Goal: Check status: Check status

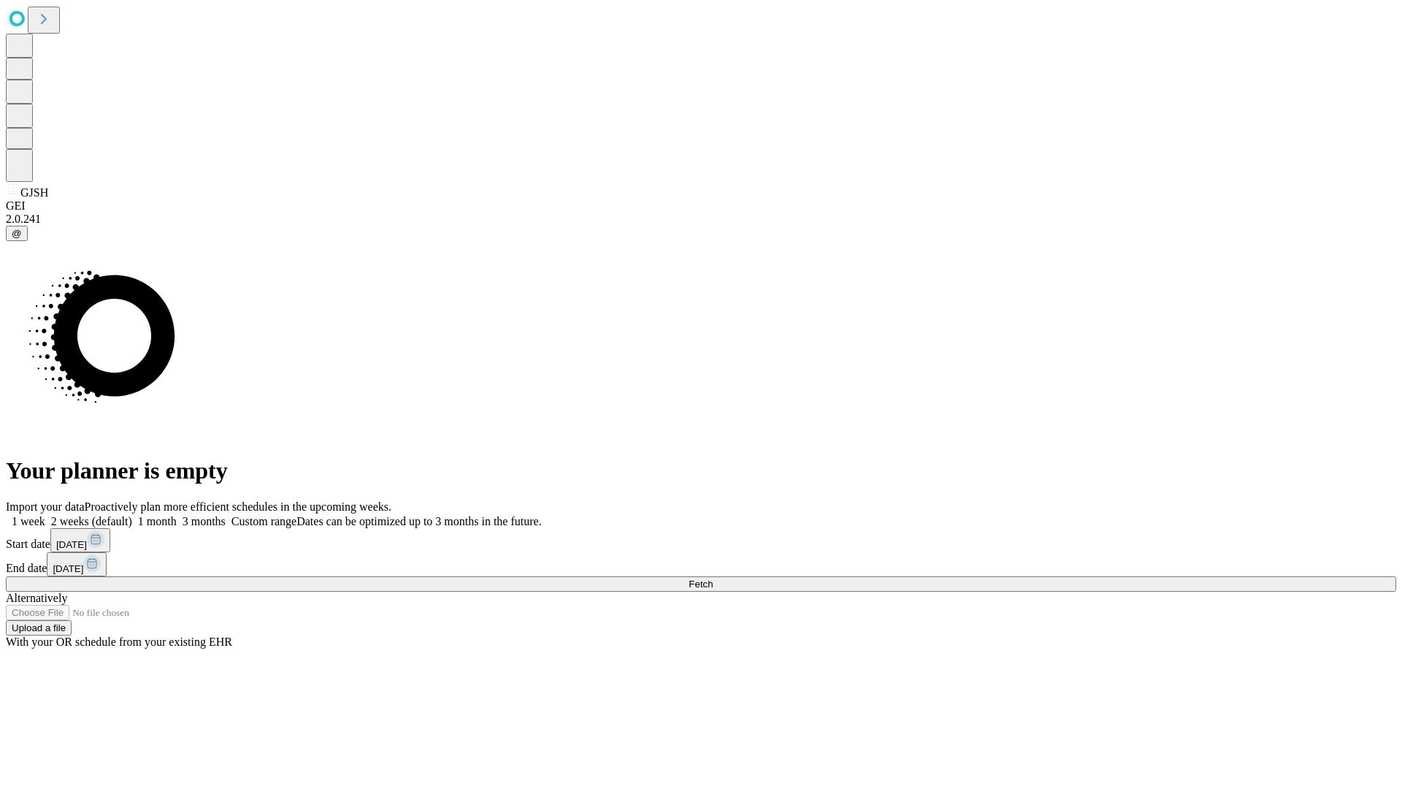
click at [713, 578] on span "Fetch" at bounding box center [701, 583] width 24 height 11
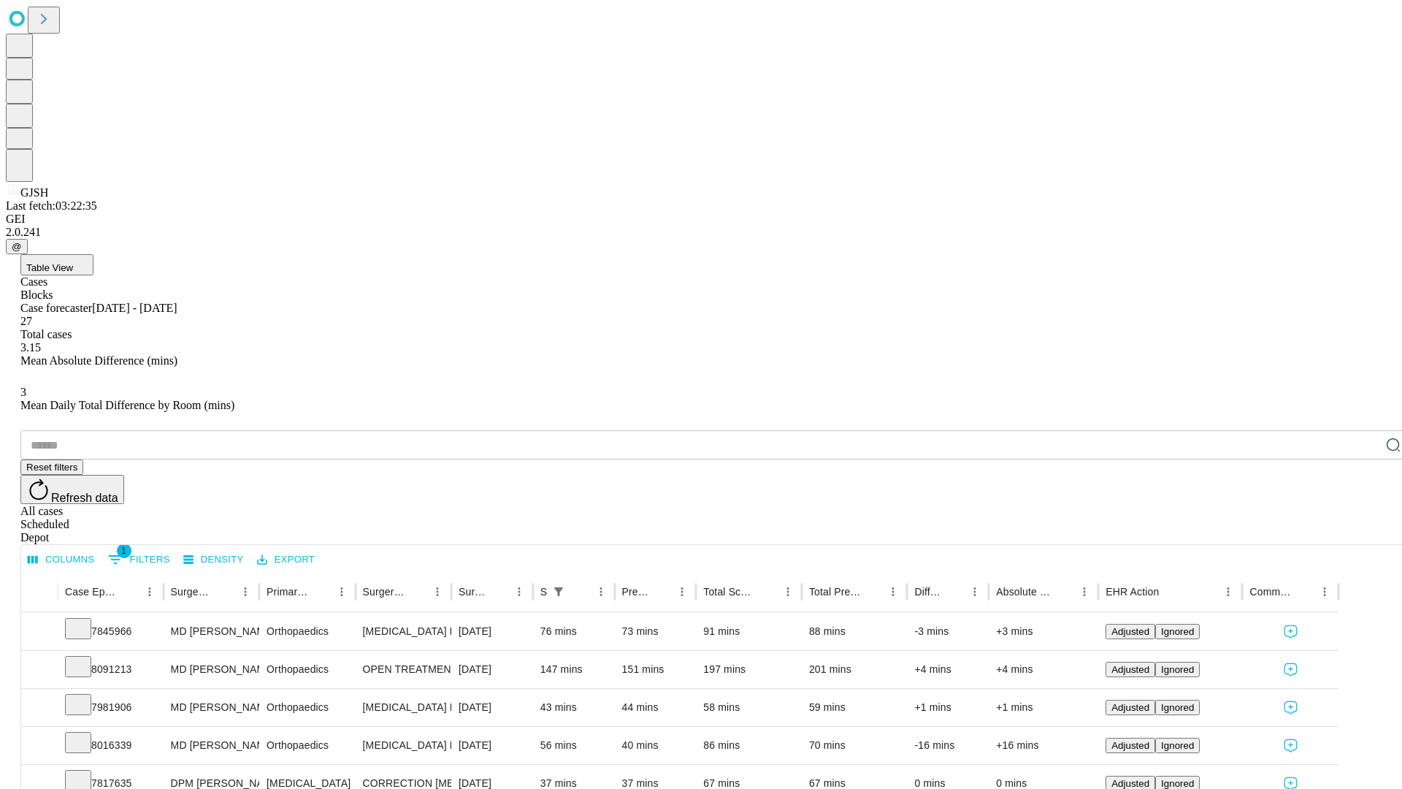
click at [1308, 518] on div "Scheduled" at bounding box center [715, 524] width 1390 height 13
